Goal: Navigation & Orientation: Find specific page/section

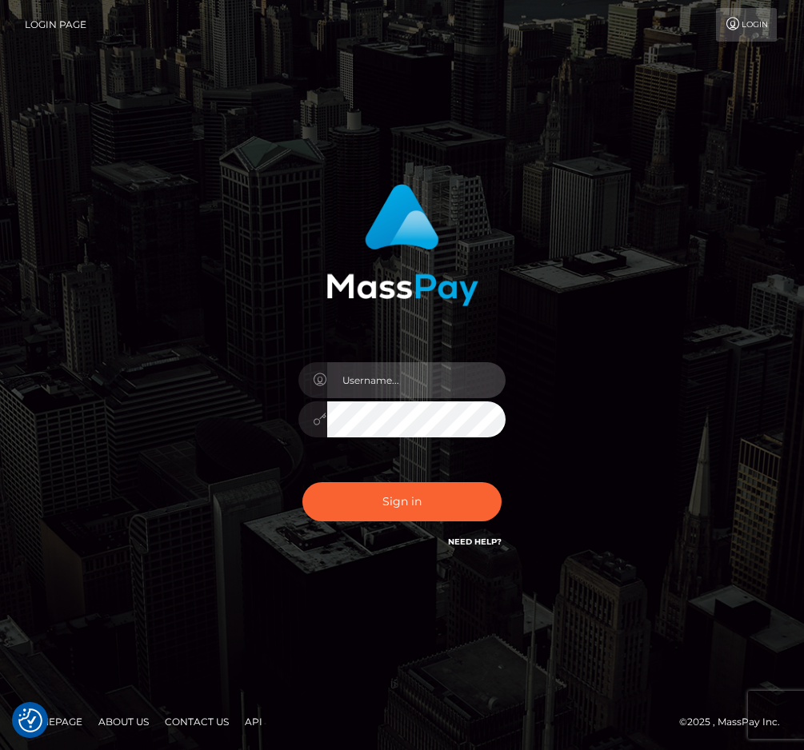
type input "raewhit"
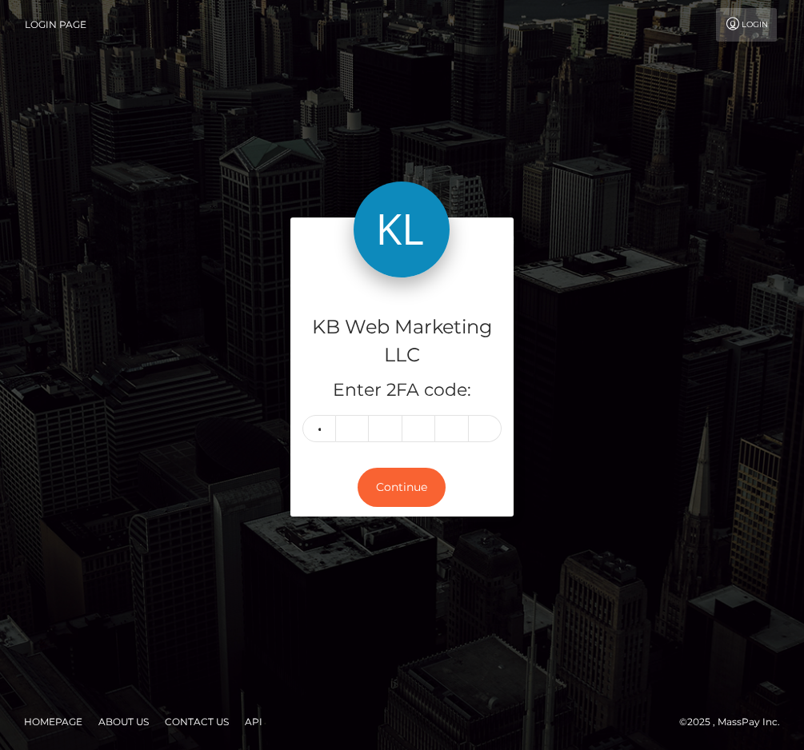
type input "6"
type input "7"
type input "6"
type input "4"
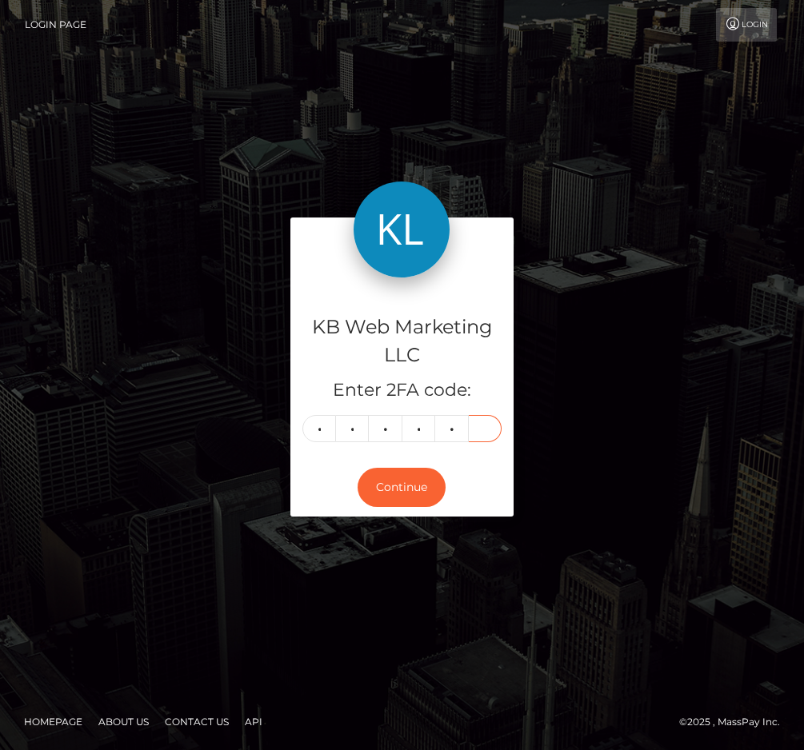
type input "2"
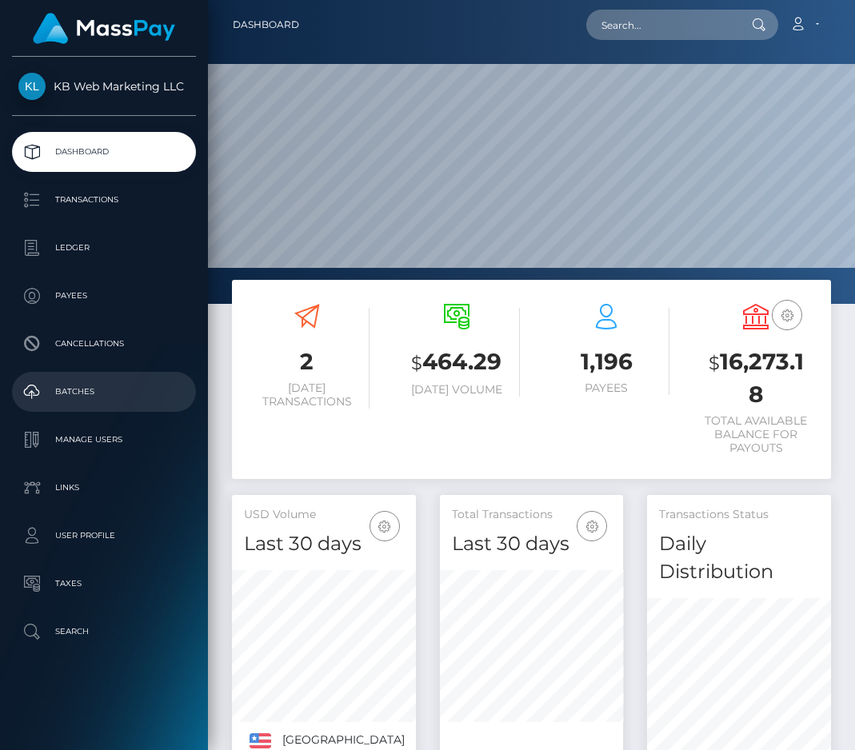
click at [141, 376] on link "Batches" at bounding box center [104, 392] width 184 height 40
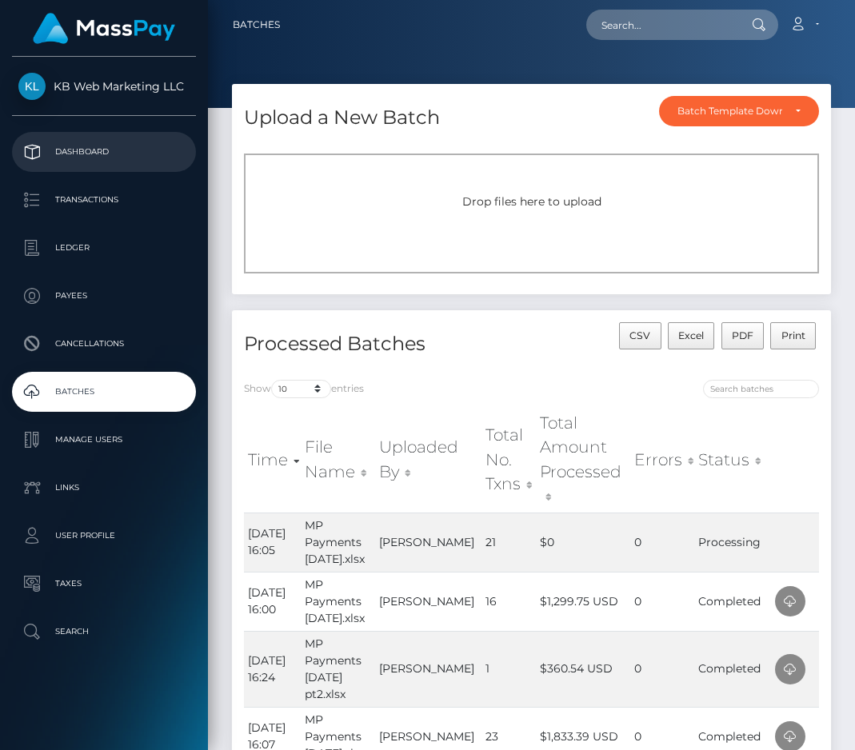
click at [149, 140] on p "Dashboard" at bounding box center [103, 152] width 171 height 24
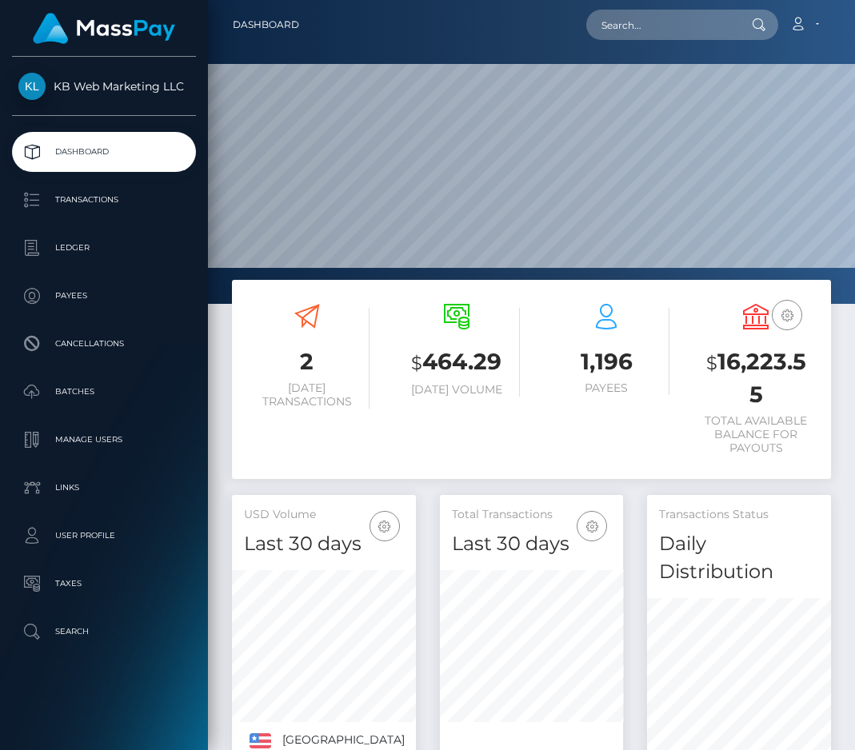
scroll to position [309, 183]
click at [74, 380] on p "Batches" at bounding box center [103, 392] width 171 height 24
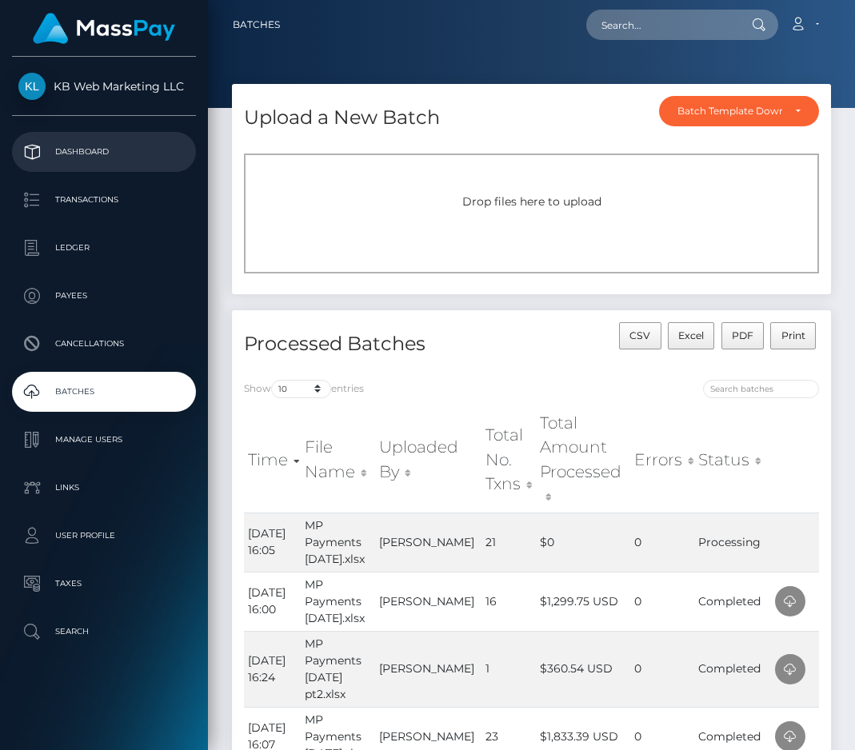
click at [126, 154] on p "Dashboard" at bounding box center [103, 152] width 171 height 24
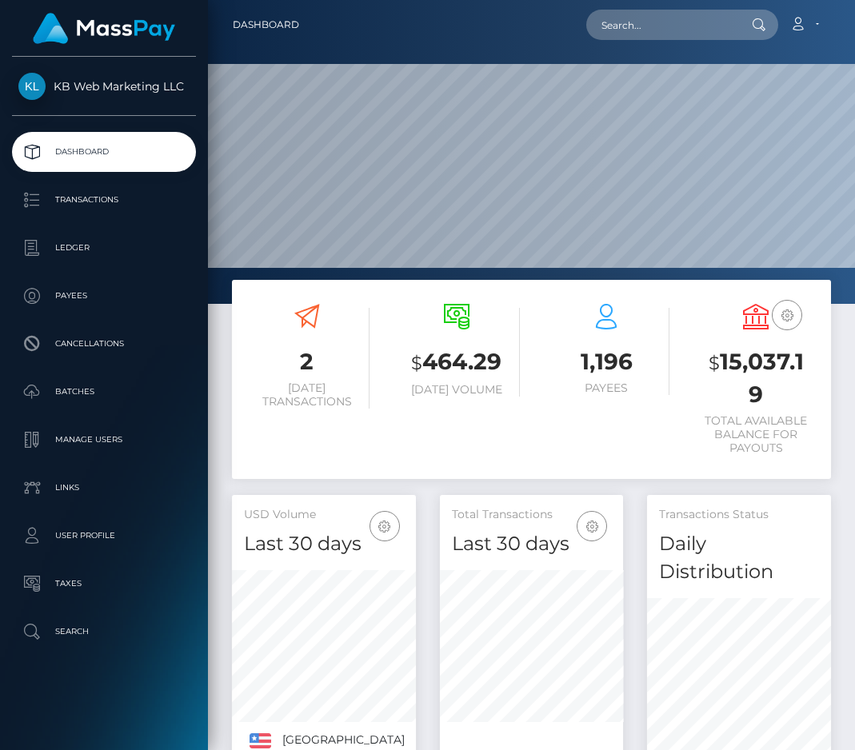
scroll to position [309, 183]
click at [90, 383] on p "Batches" at bounding box center [103, 392] width 171 height 24
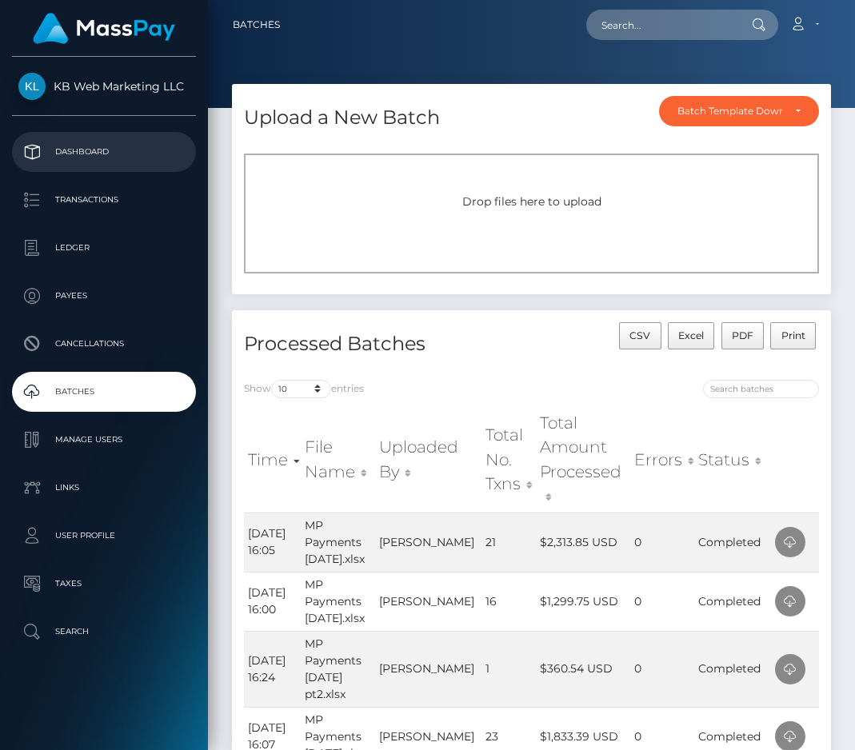
click at [62, 148] on p "Dashboard" at bounding box center [103, 152] width 171 height 24
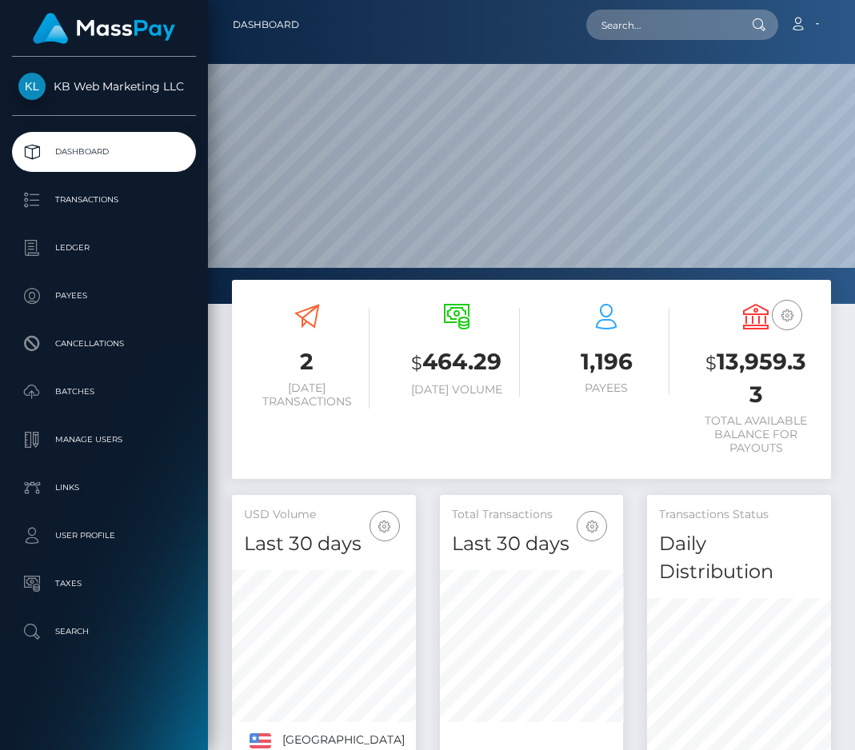
scroll to position [309, 183]
drag, startPoint x: 765, startPoint y: 386, endPoint x: 716, endPoint y: 362, distance: 54.4
click at [716, 362] on h3 "$ 13,959.33" at bounding box center [756, 378] width 126 height 64
copy h3 "13,959.33"
